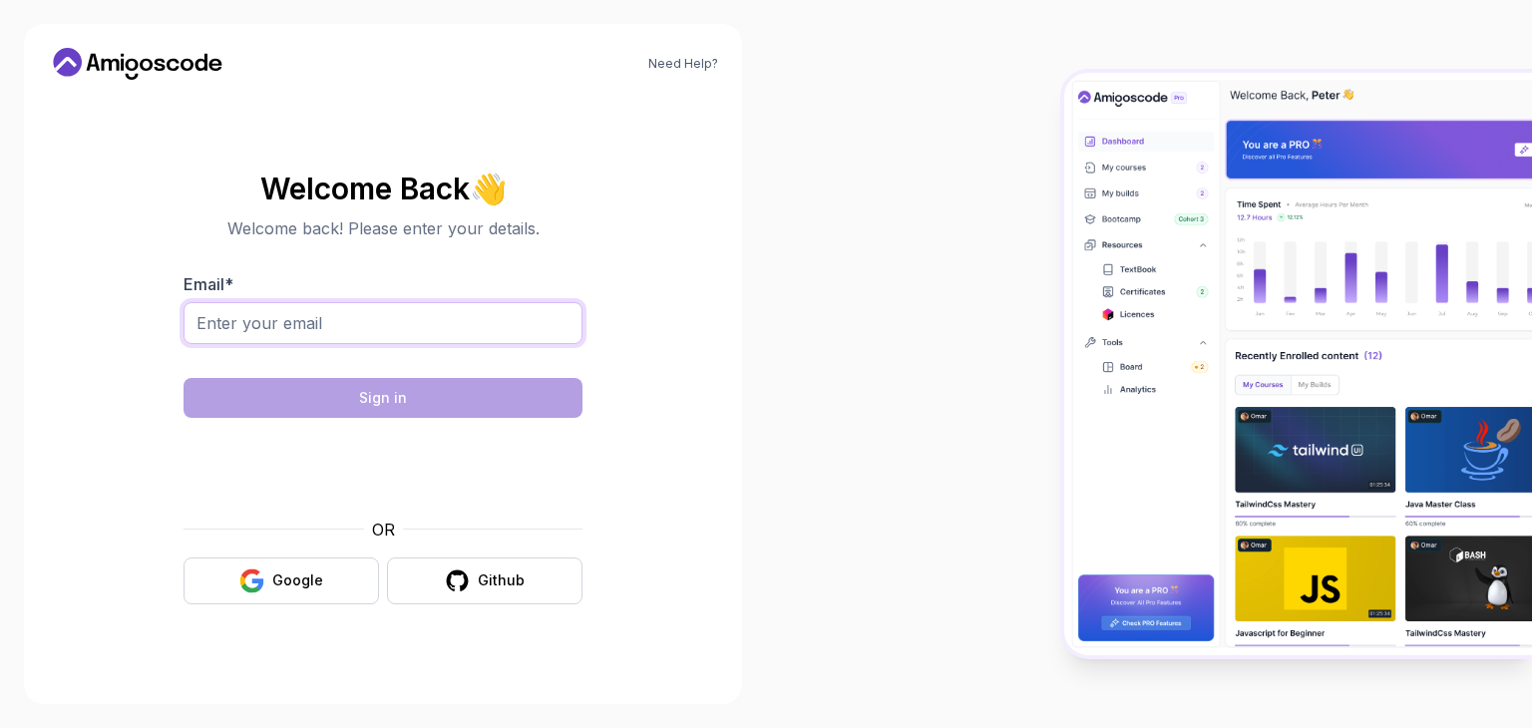
click at [415, 325] on input "Email *" at bounding box center [382, 323] width 399 height 42
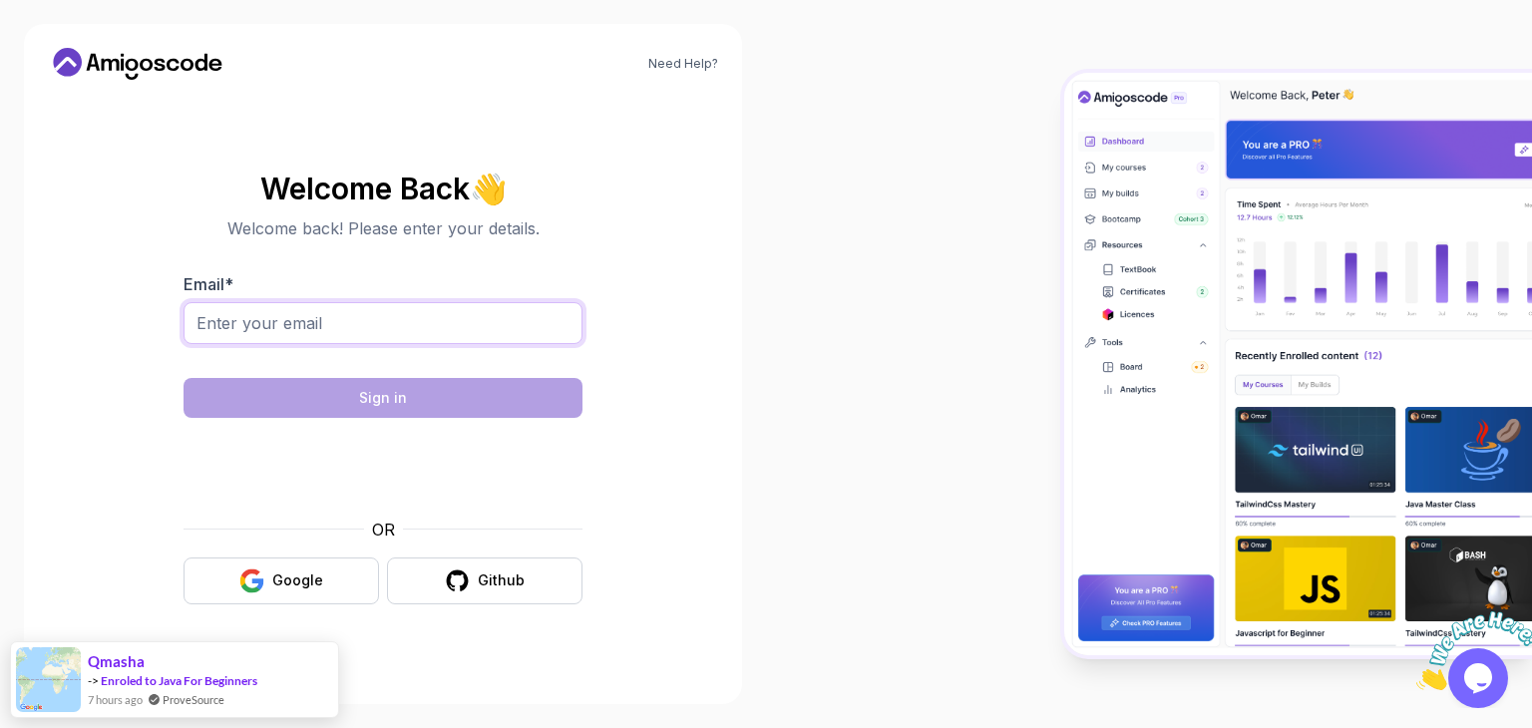
type input "[EMAIL_ADDRESS][DOMAIN_NAME]"
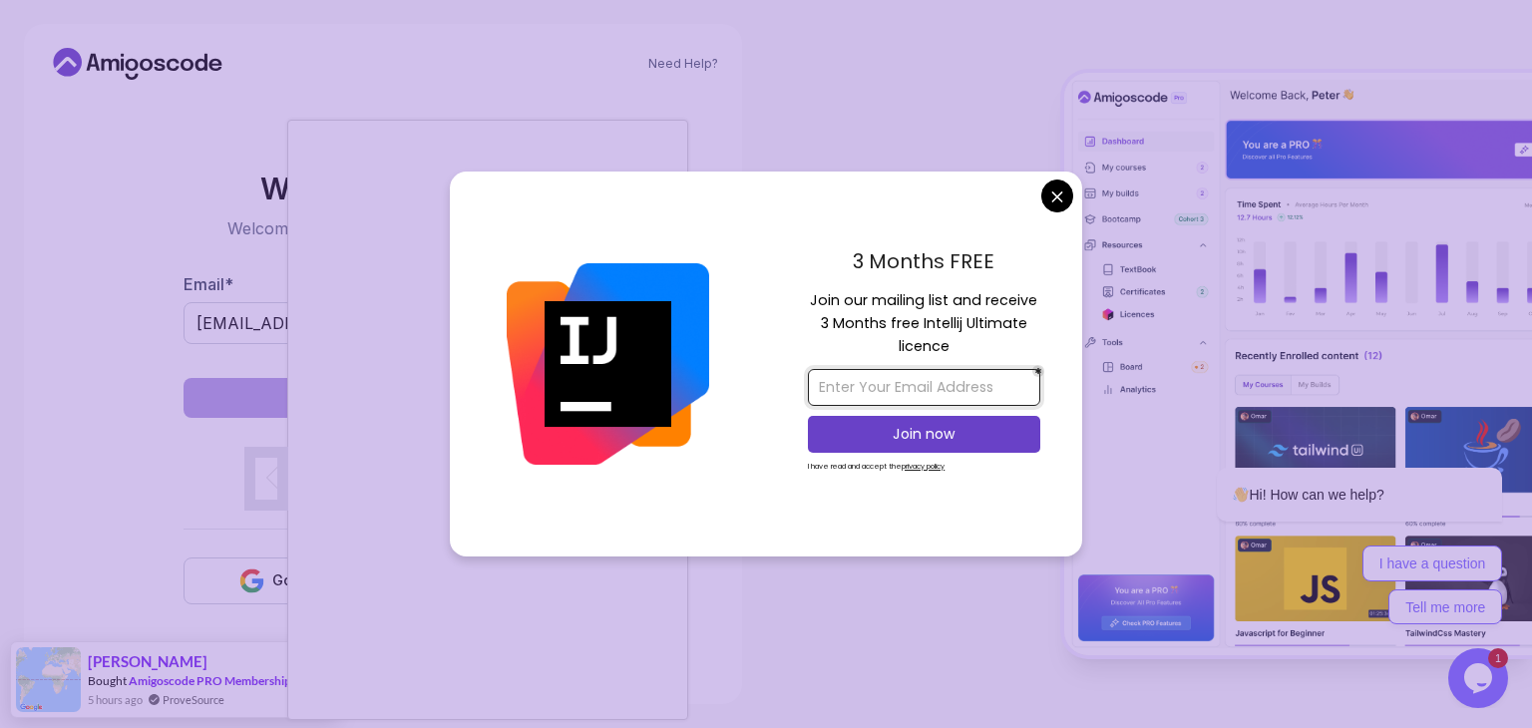
click at [975, 393] on input "email" at bounding box center [924, 387] width 232 height 37
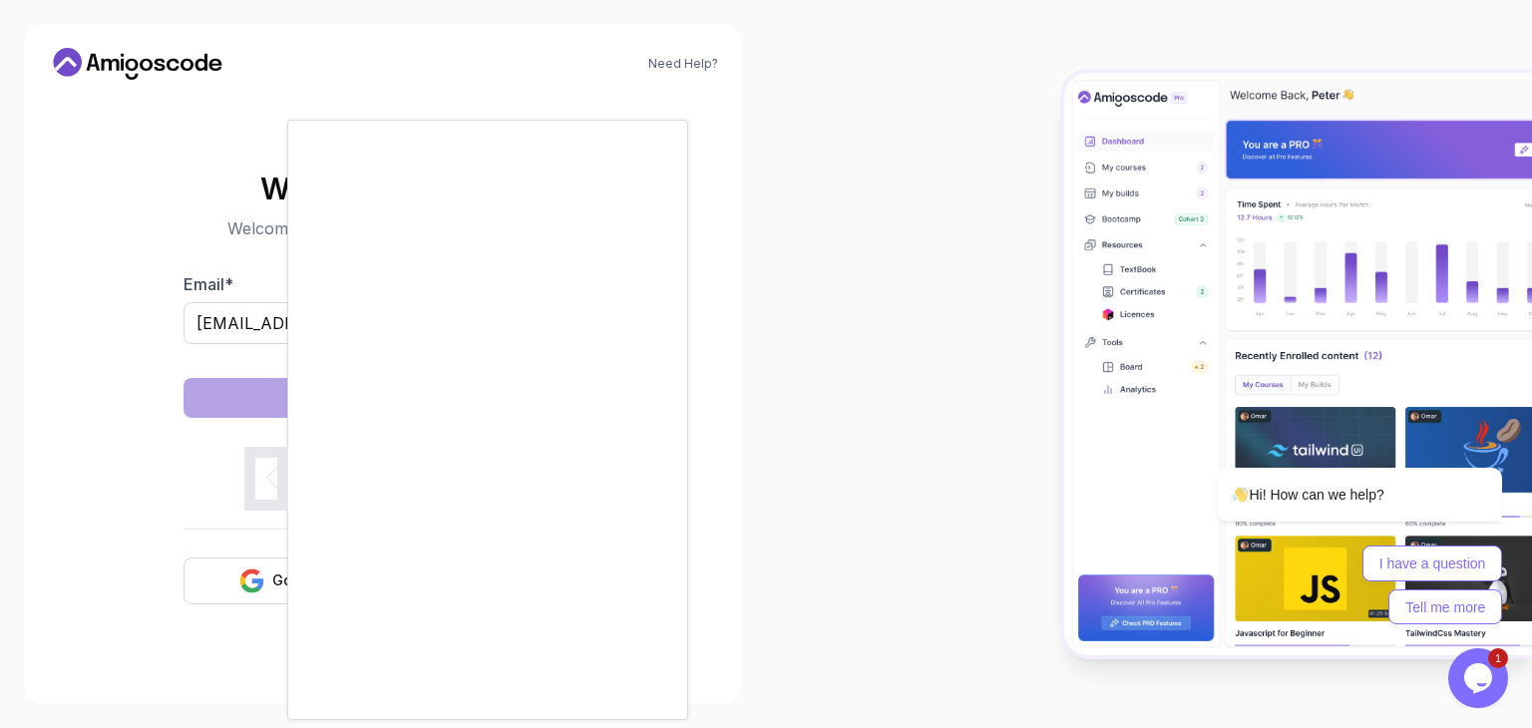
click at [1052, 187] on body "Need Help? Welcome Back 👋 Welcome back! Please enter your details. Email * shin…" at bounding box center [766, 364] width 1532 height 728
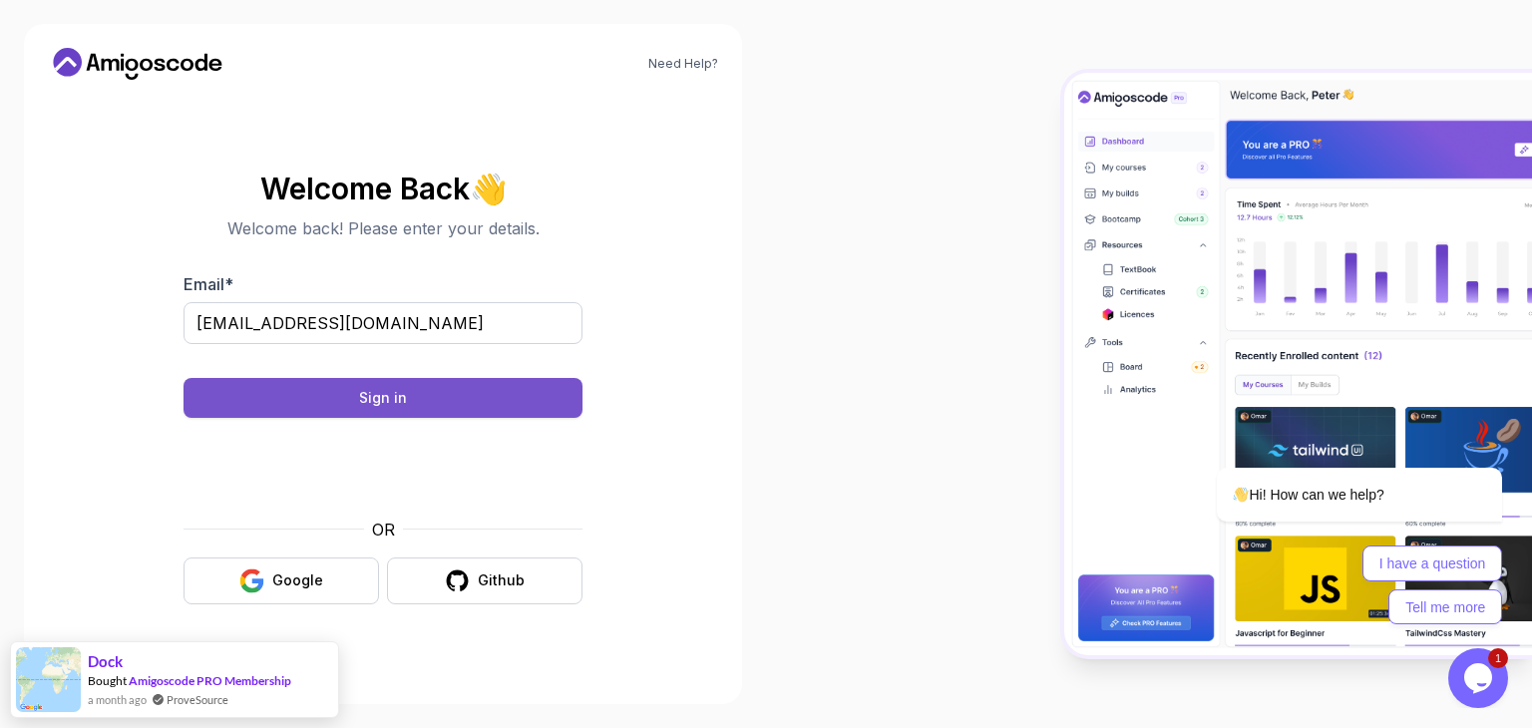
click at [423, 394] on button "Sign in" at bounding box center [382, 398] width 399 height 40
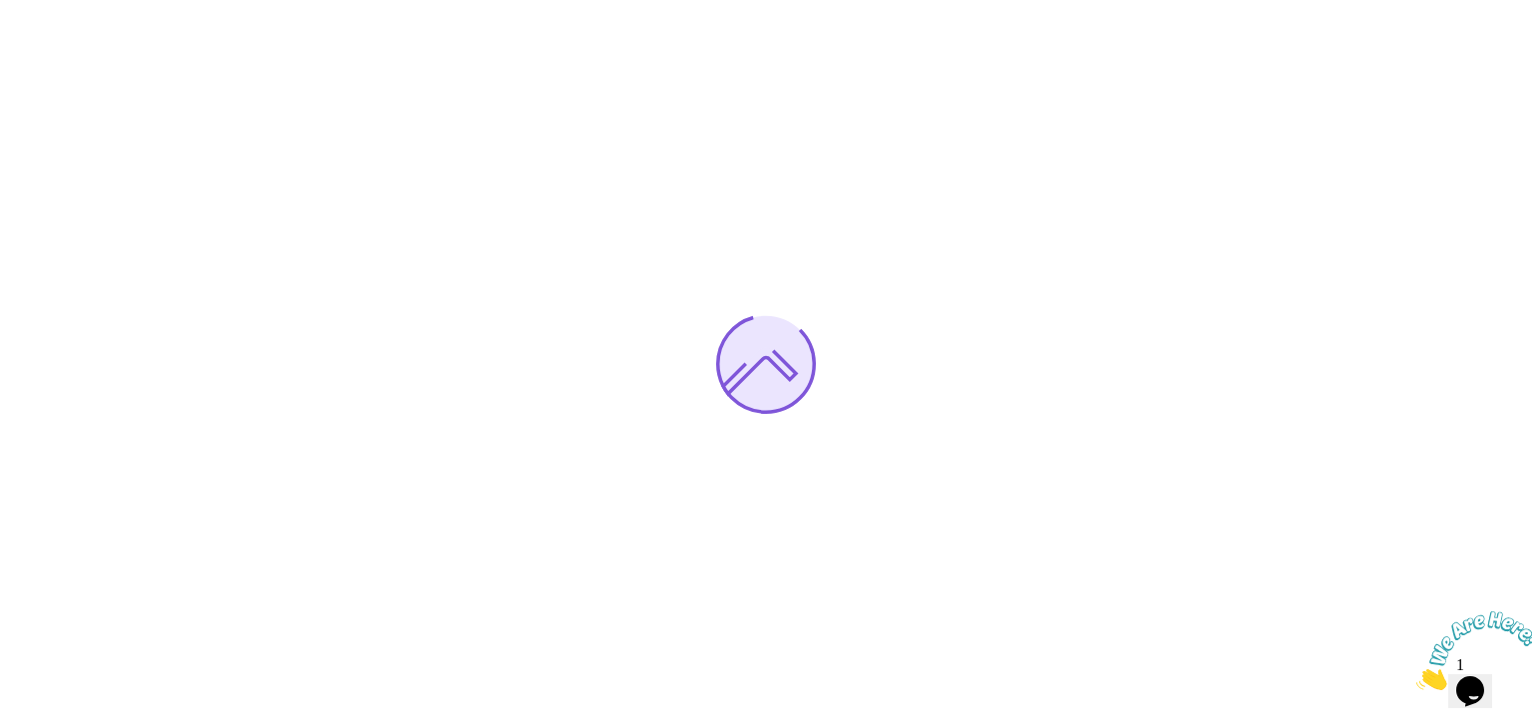
click at [561, 276] on div at bounding box center [766, 364] width 1532 height 728
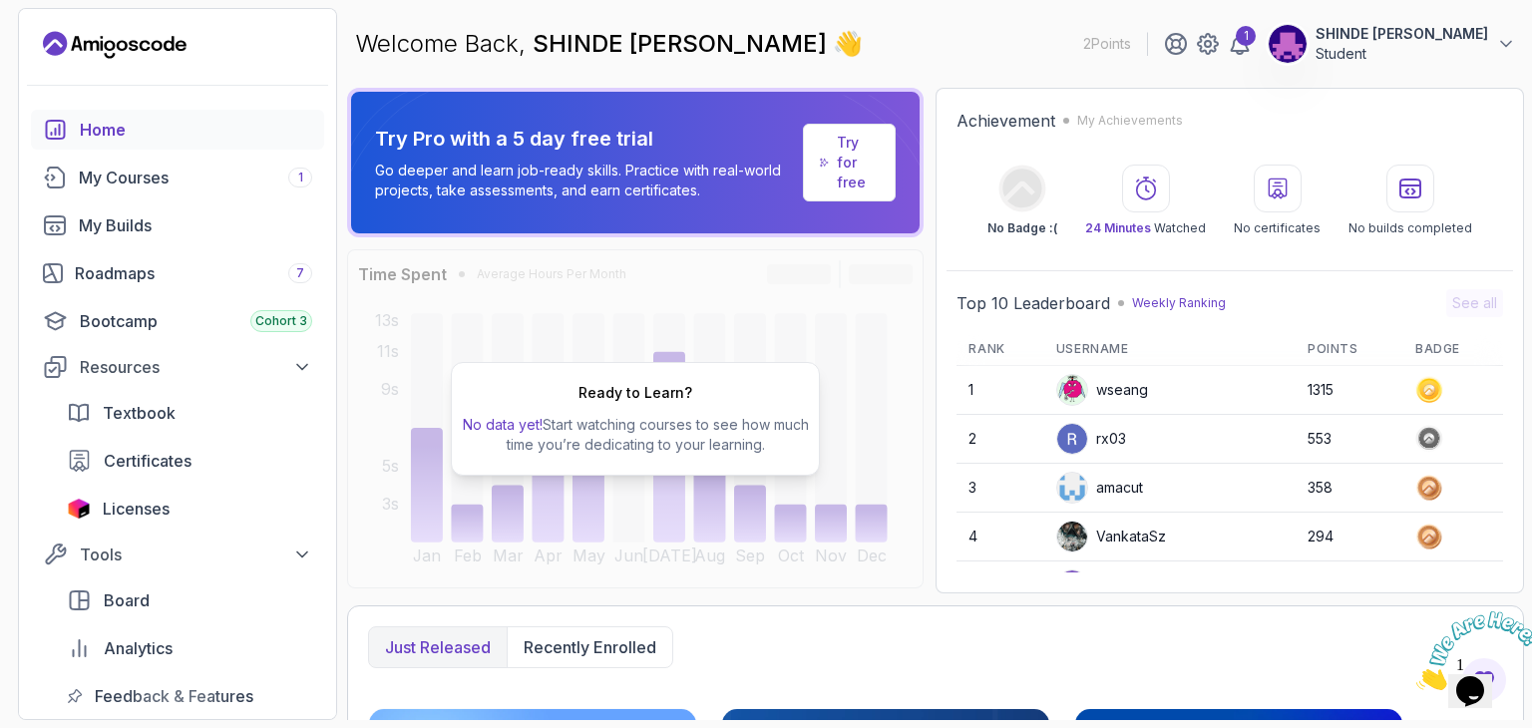
click at [612, 475] on div "Ready to Learn? No data yet! Start watching courses to see how much time you’re…" at bounding box center [635, 418] width 576 height 339
click at [836, 372] on div "Ready to Learn? No data yet! Start watching courses to see how much time you’re…" at bounding box center [635, 418] width 576 height 339
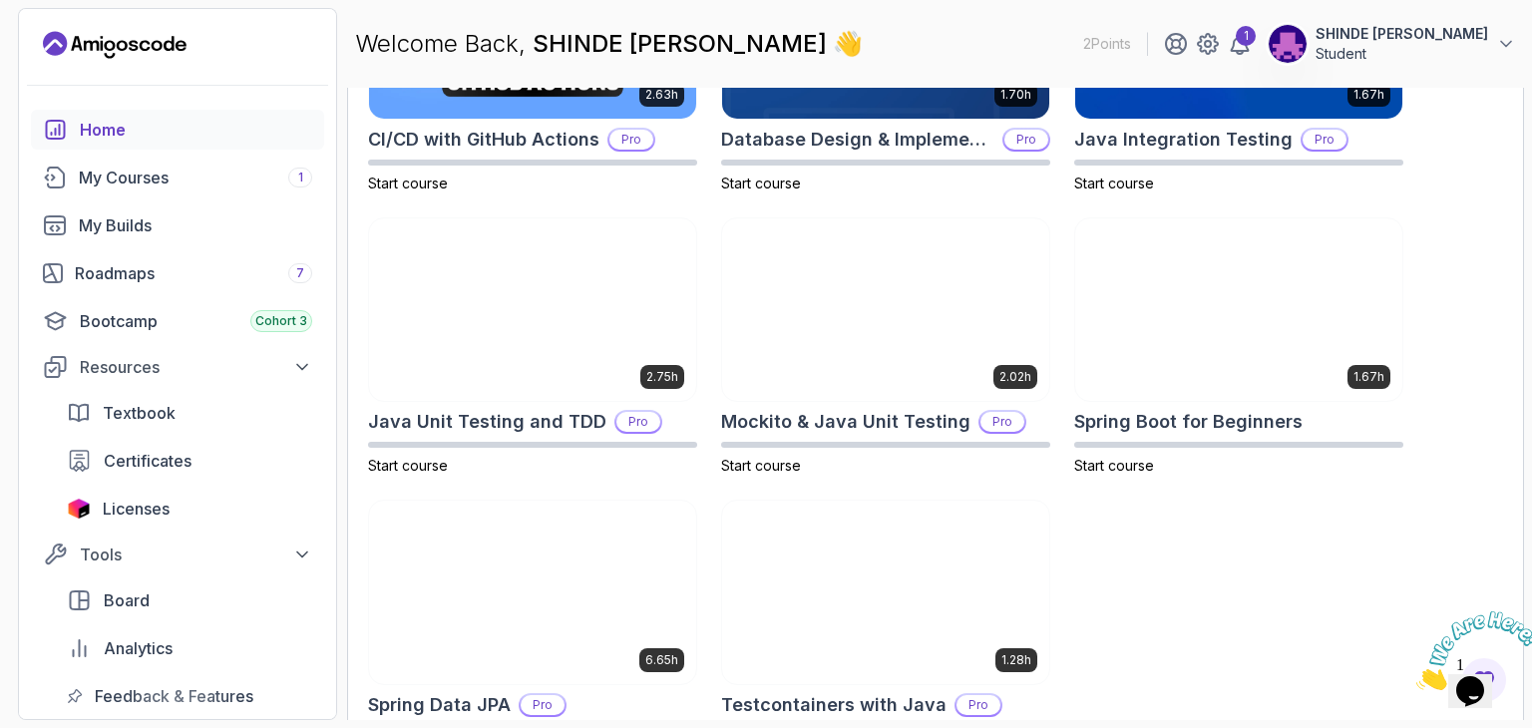
scroll to position [833, 0]
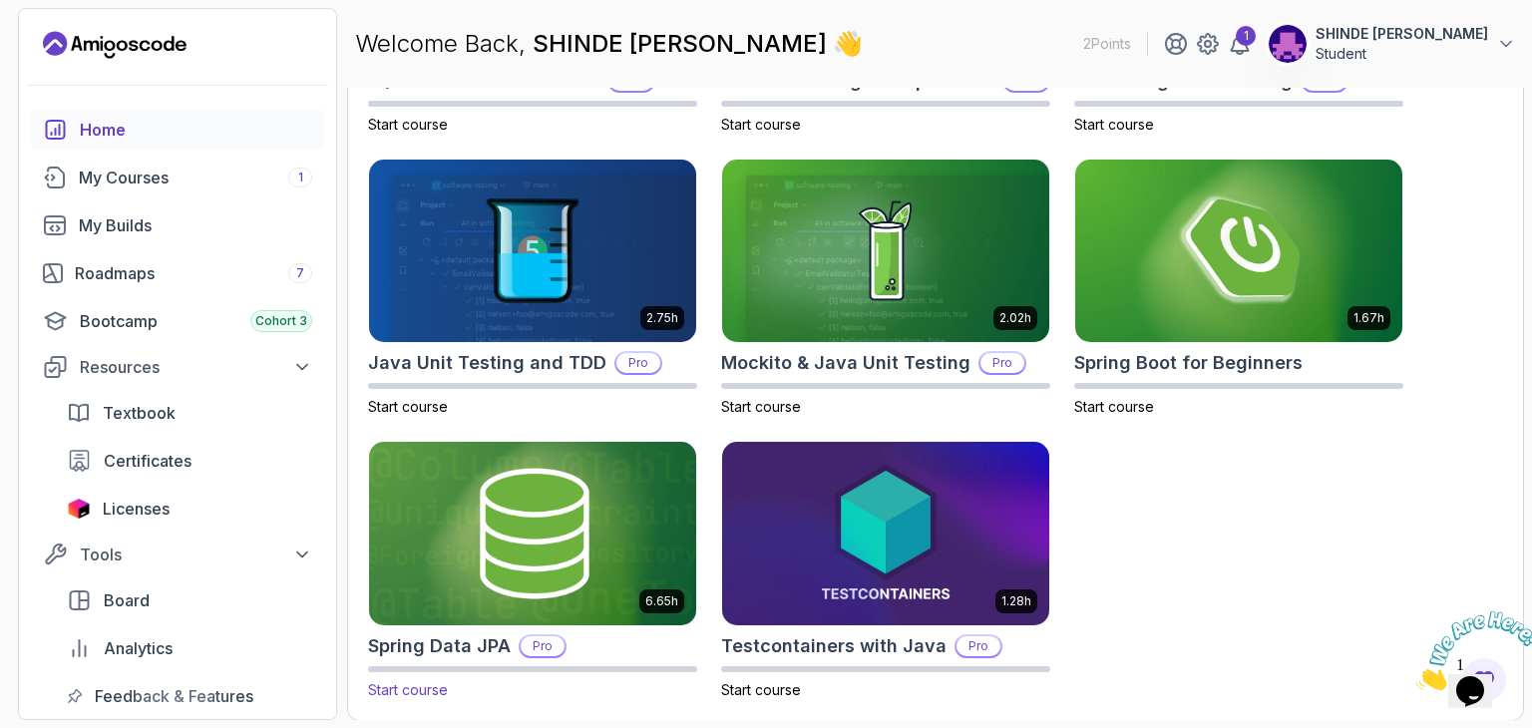
click at [523, 508] on img at bounding box center [532, 534] width 343 height 192
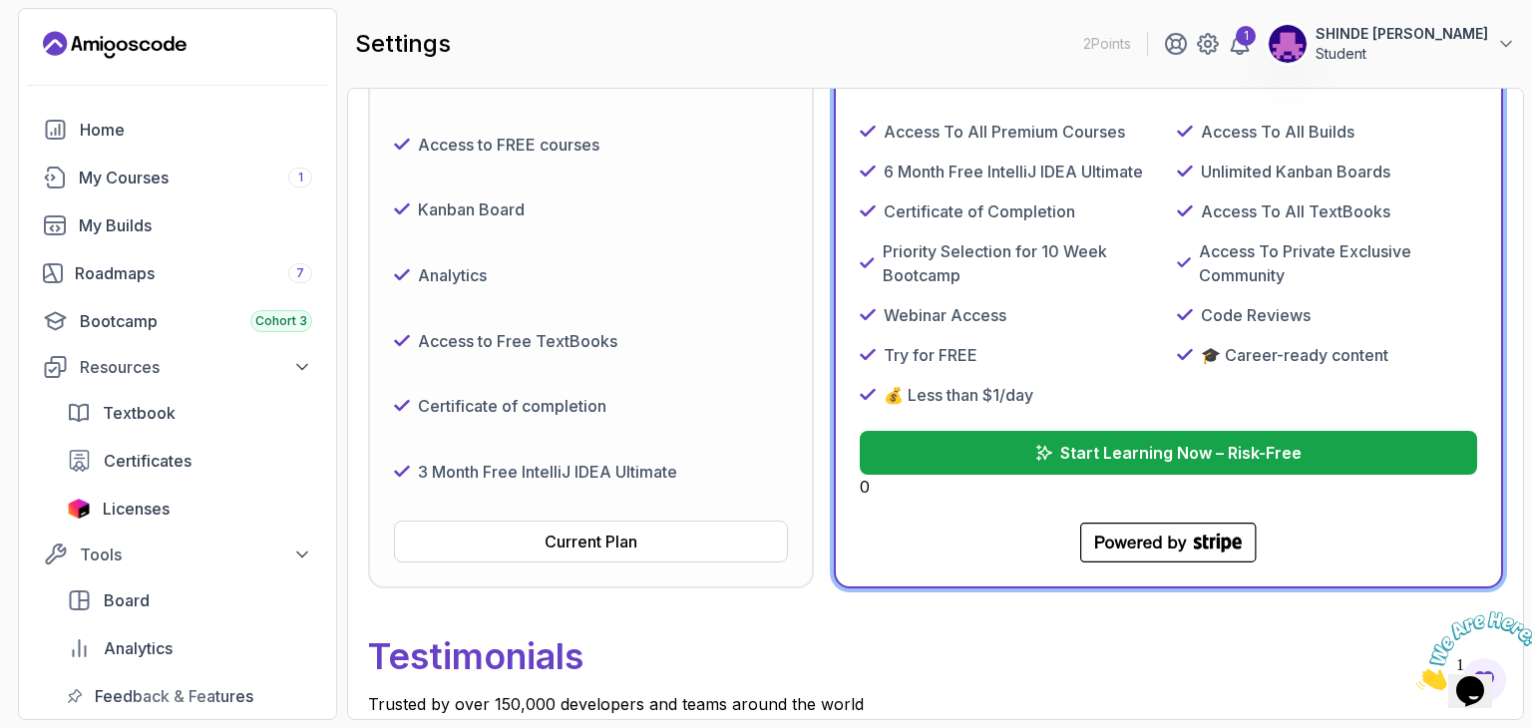
scroll to position [393, 0]
click at [618, 551] on button "Current Plan" at bounding box center [591, 541] width 394 height 42
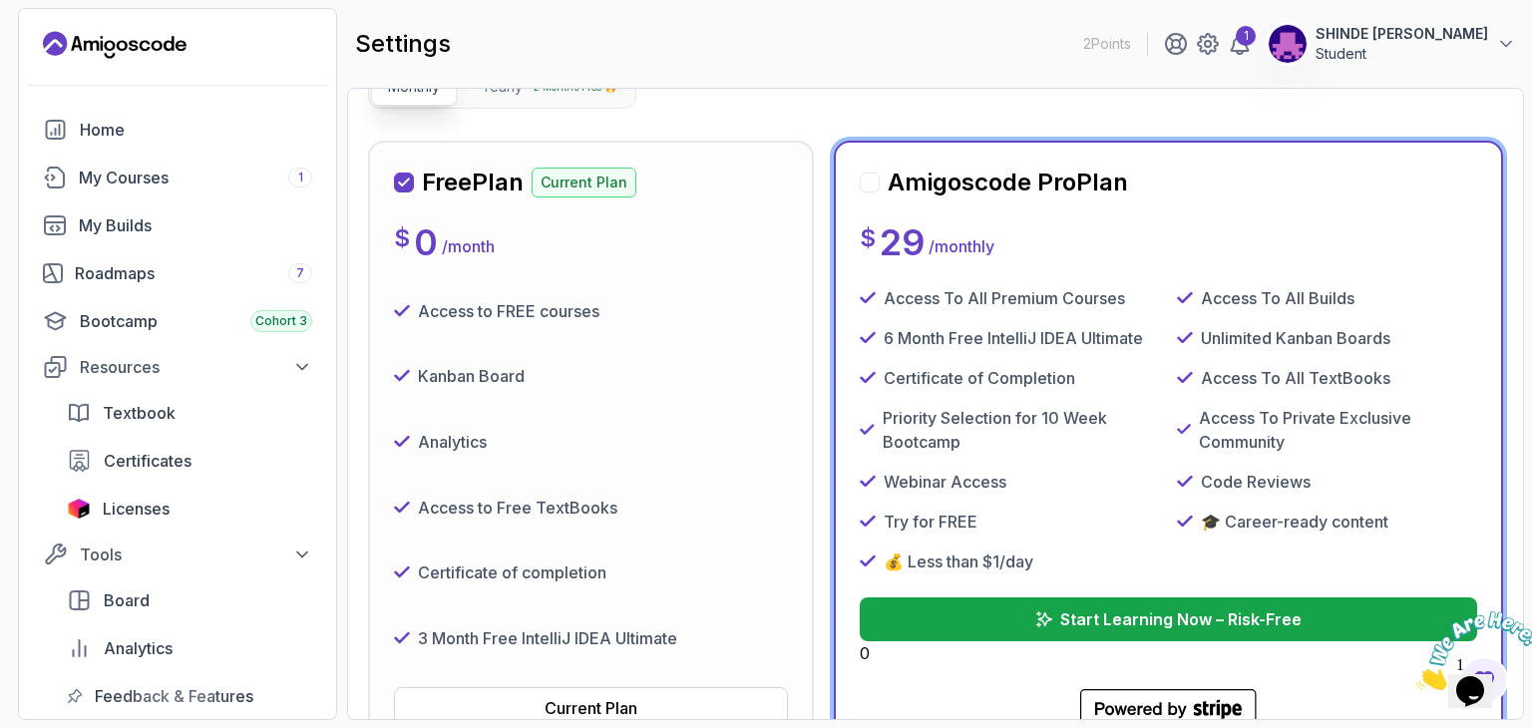
scroll to position [0, 0]
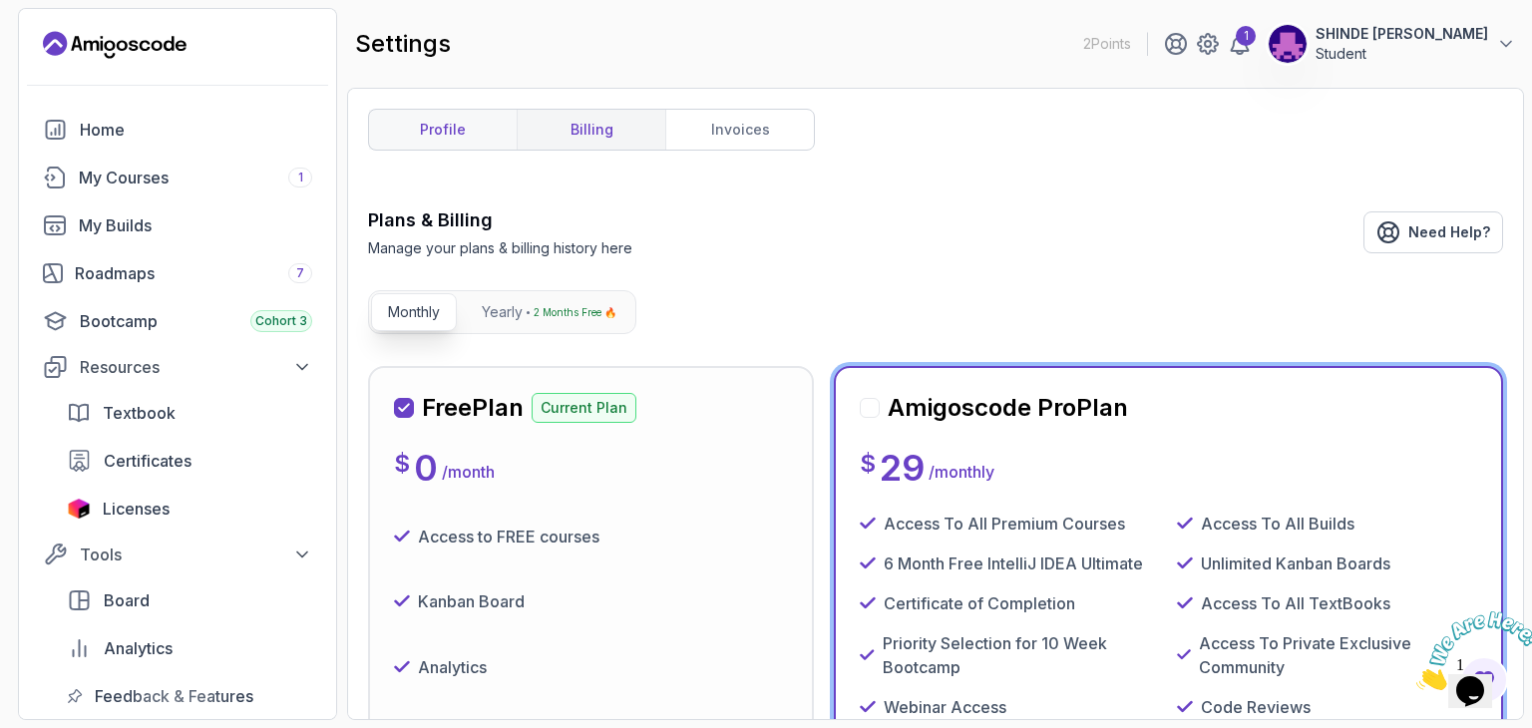
click at [471, 134] on link "profile" at bounding box center [443, 130] width 148 height 40
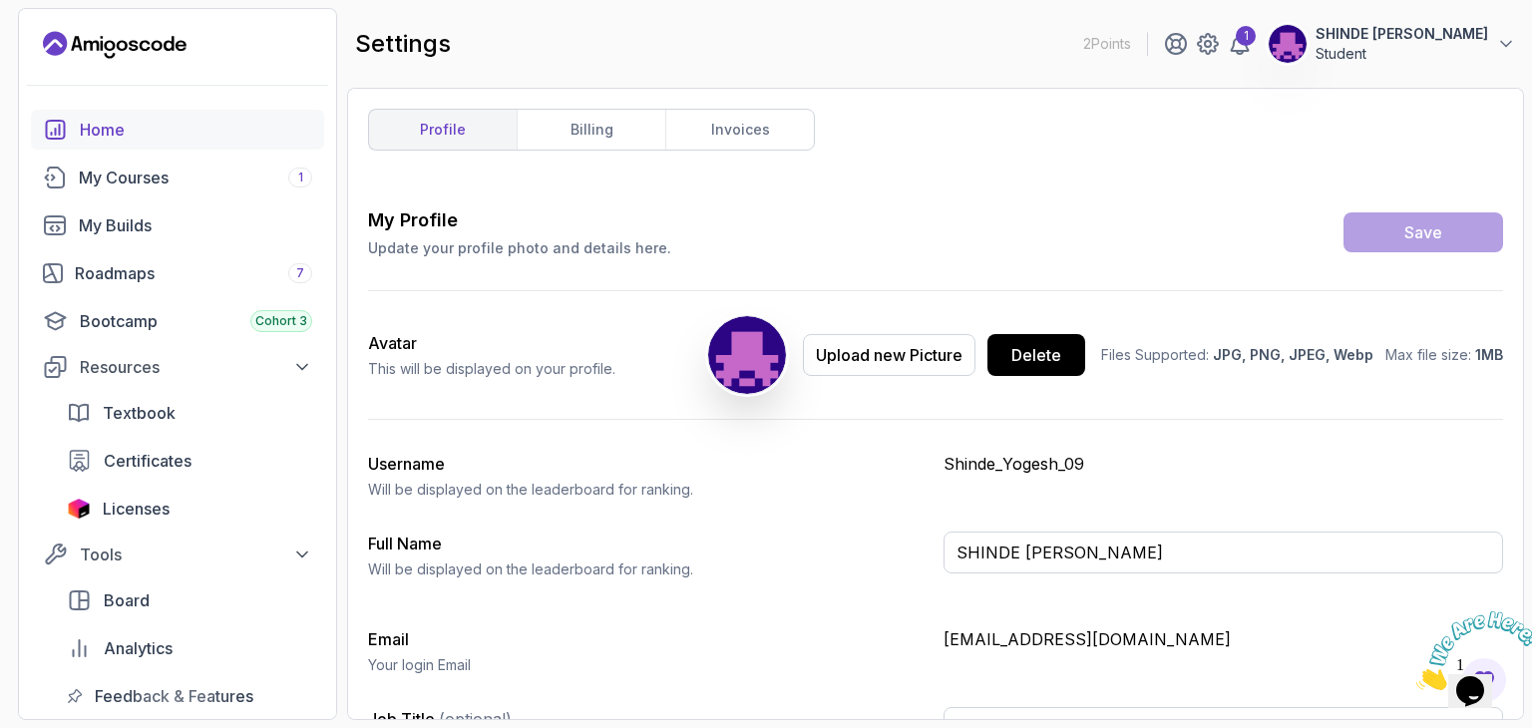
click at [88, 123] on div "Home" at bounding box center [196, 130] width 232 height 24
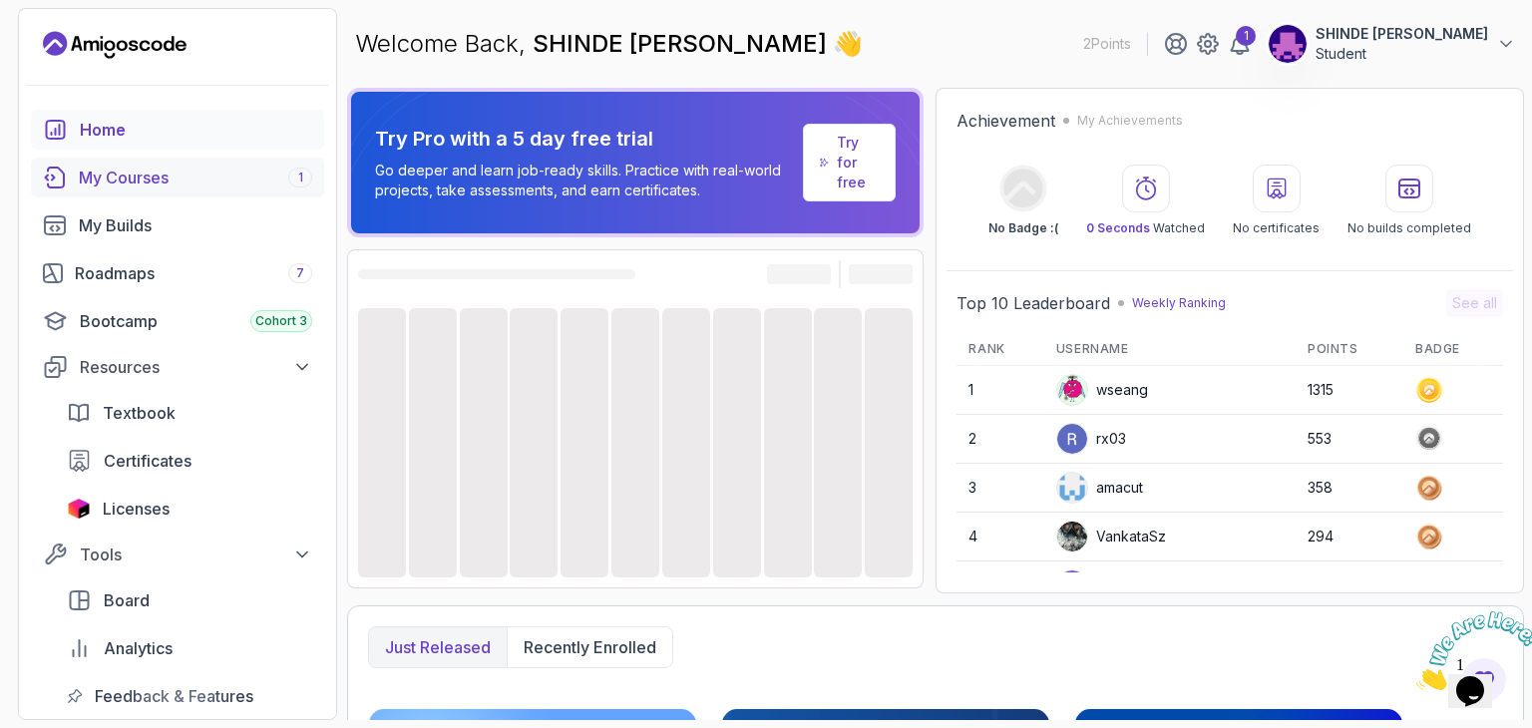
click at [128, 177] on div "My Courses 1" at bounding box center [195, 178] width 233 height 24
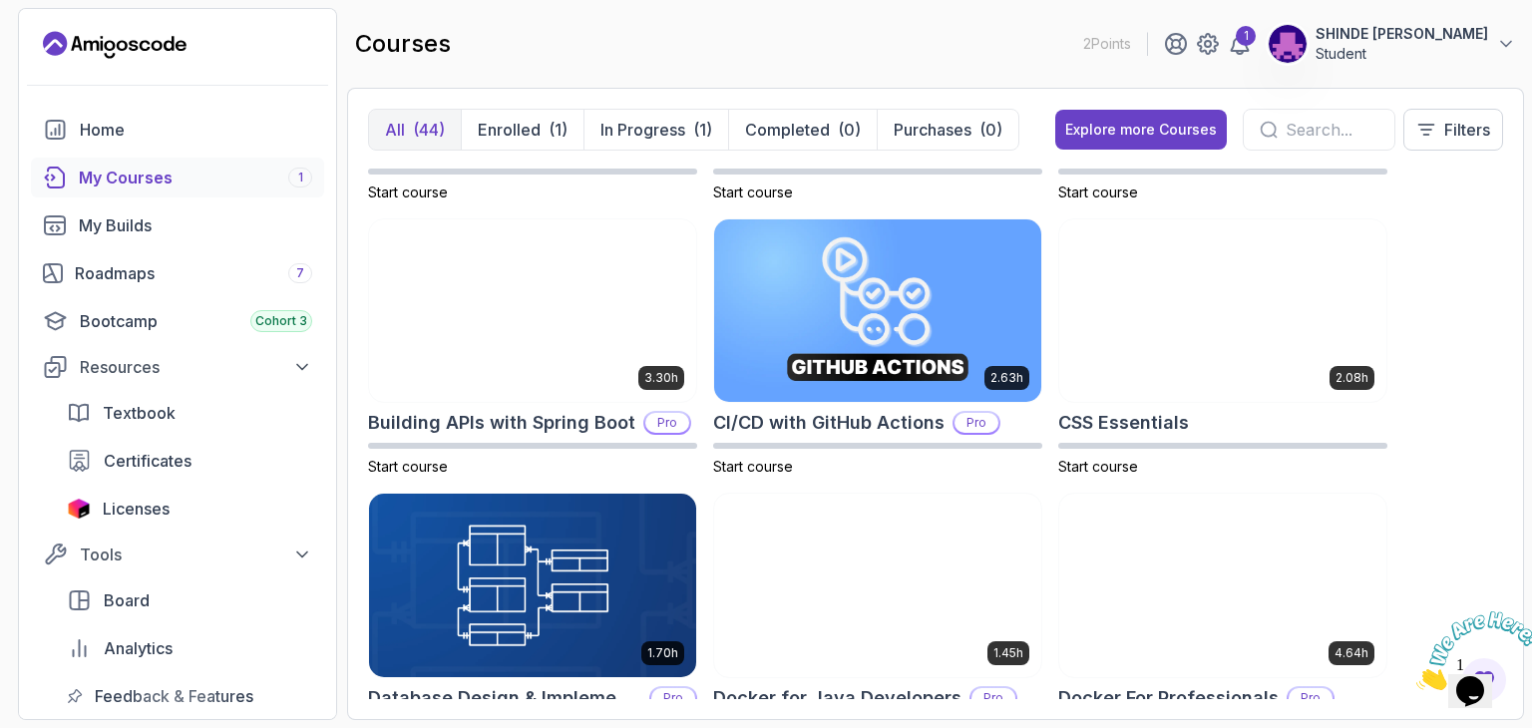
scroll to position [104, 0]
